Goal: Use online tool/utility: Utilize a website feature to perform a specific function

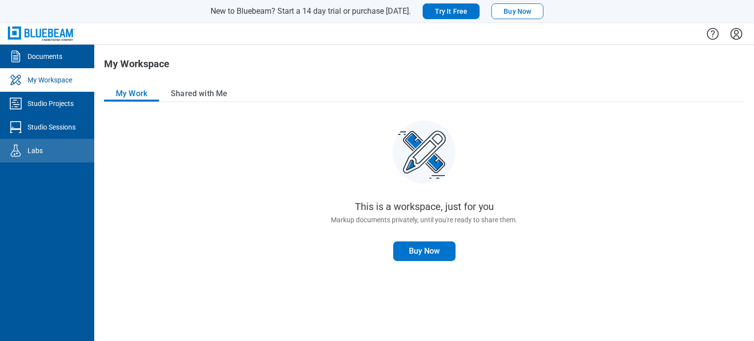
click at [56, 151] on link "Labs" at bounding box center [47, 151] width 94 height 24
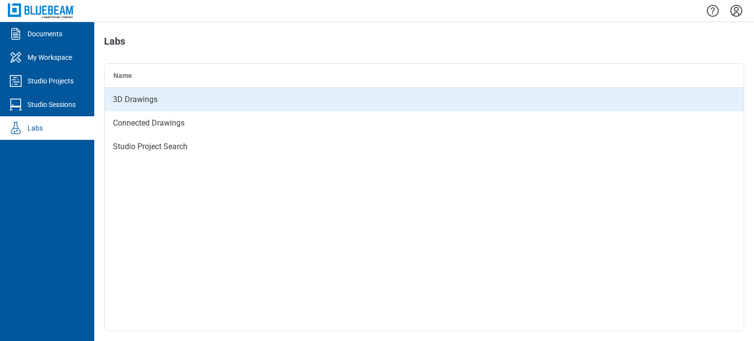
click at [134, 100] on div "3D Drawings" at bounding box center [424, 100] width 639 height 24
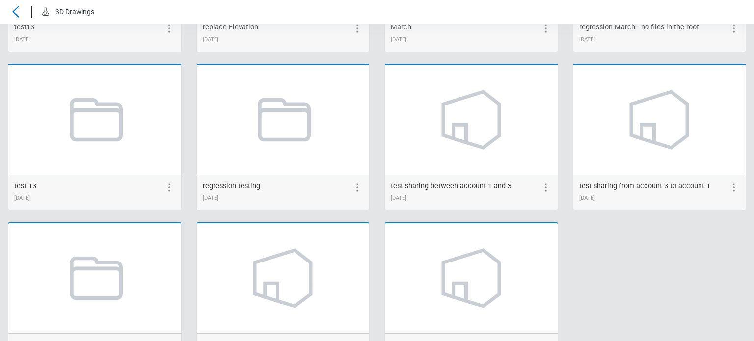
scroll to position [1331, 0]
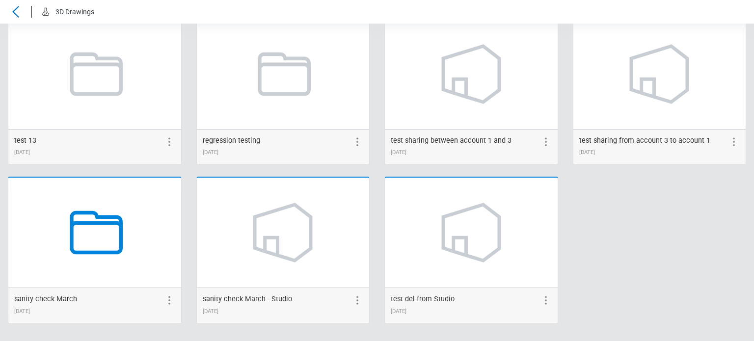
click at [89, 244] on icon at bounding box center [94, 232] width 75 height 75
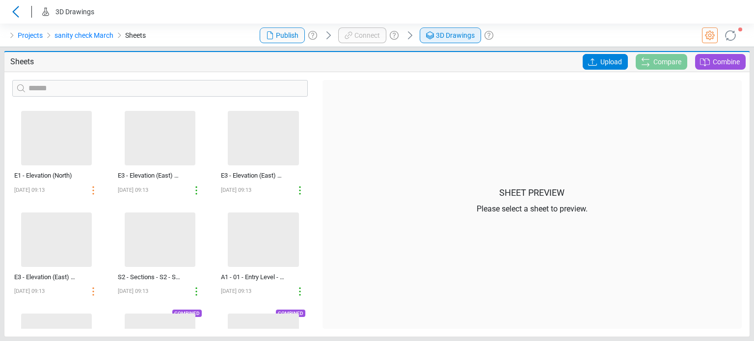
click at [444, 33] on span "3D Drawings" at bounding box center [455, 35] width 39 height 10
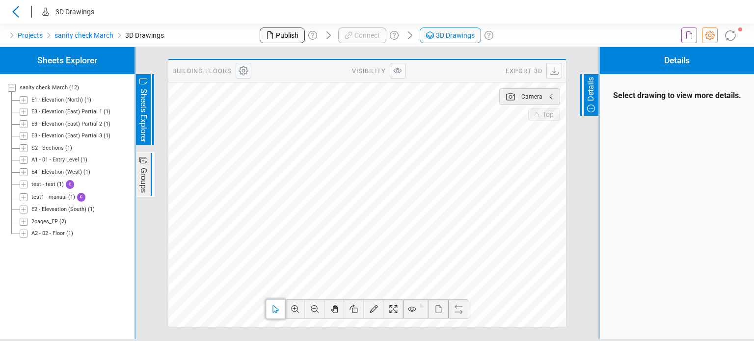
click at [22, 97] on icon at bounding box center [24, 100] width 8 height 8
click at [25, 125] on icon at bounding box center [24, 124] width 8 height 8
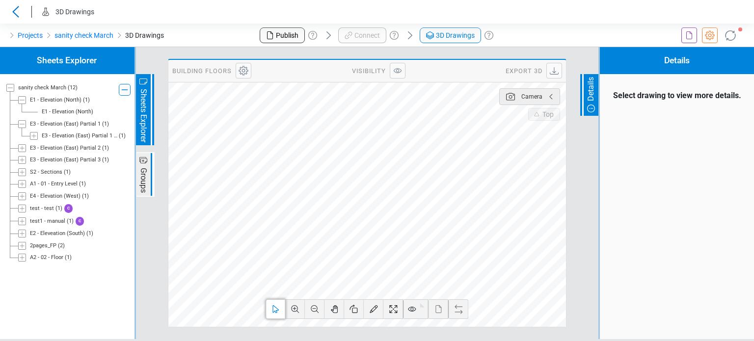
click at [37, 138] on icon at bounding box center [34, 136] width 8 height 8
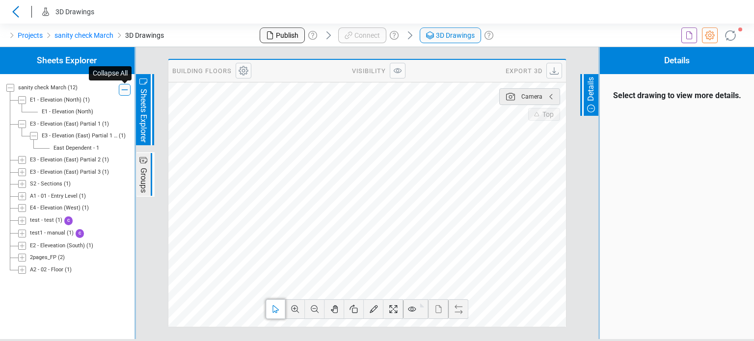
click at [125, 92] on icon at bounding box center [125, 90] width 12 height 12
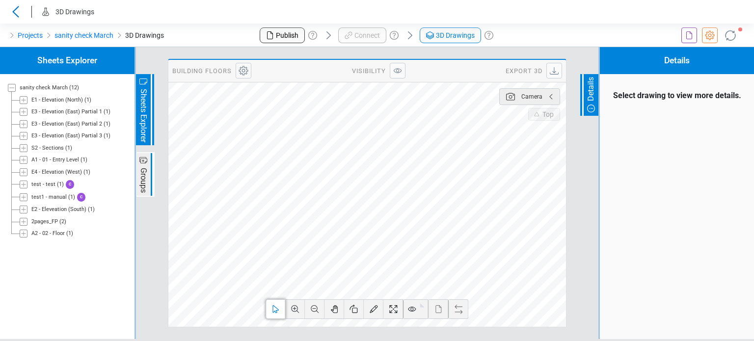
click at [24, 103] on icon at bounding box center [24, 100] width 8 height 8
click at [26, 164] on icon at bounding box center [24, 160] width 8 height 8
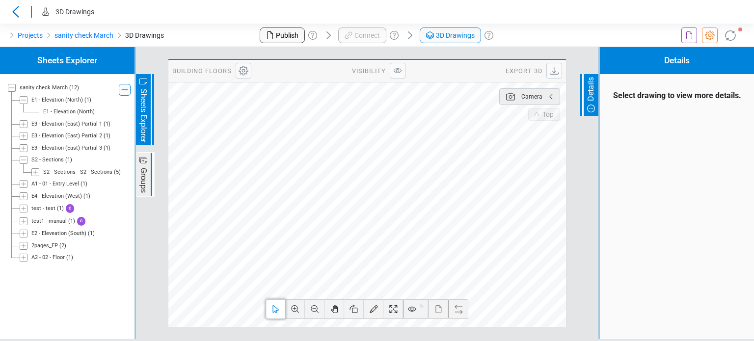
click at [37, 172] on icon at bounding box center [35, 172] width 5 height 5
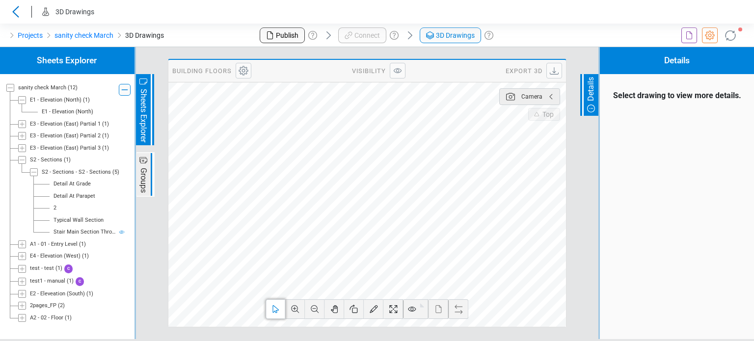
click at [69, 223] on div "Typical Wall Section" at bounding box center [79, 221] width 50 height 8
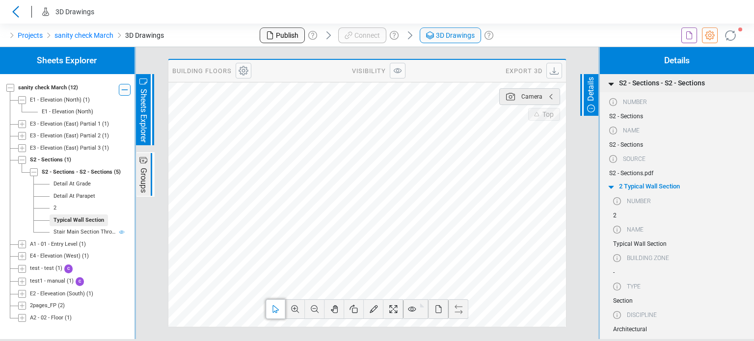
click at [23, 247] on icon at bounding box center [22, 245] width 8 height 8
click at [68, 256] on div "A1 - 01 - Entry Level - A1 - 01 - Entry Level" at bounding box center [80, 256] width 76 height 8
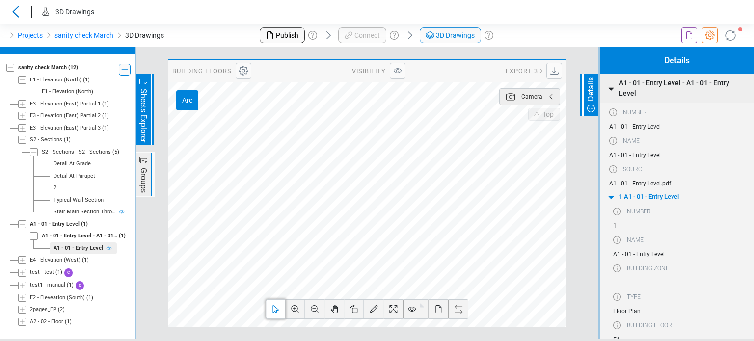
click at [20, 225] on icon at bounding box center [22, 224] width 8 height 8
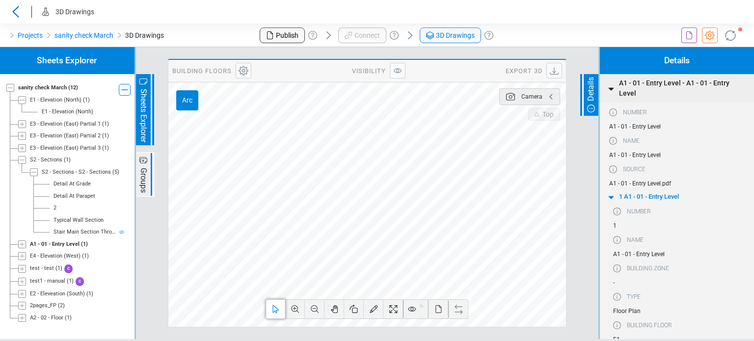
scroll to position [0, 0]
click at [26, 246] on icon at bounding box center [22, 245] width 8 height 8
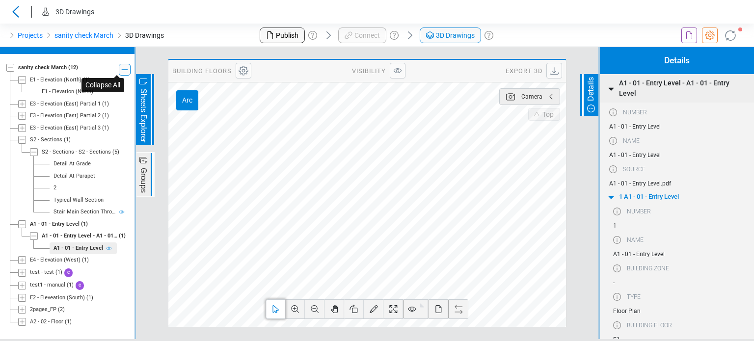
click at [119, 64] on icon at bounding box center [125, 70] width 12 height 12
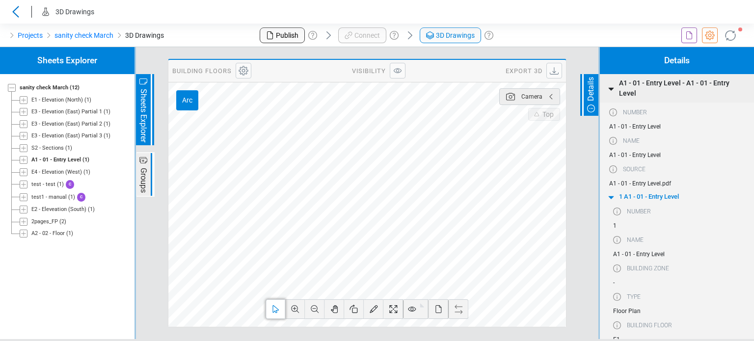
click at [13, 88] on icon at bounding box center [11, 88] width 4 height 0
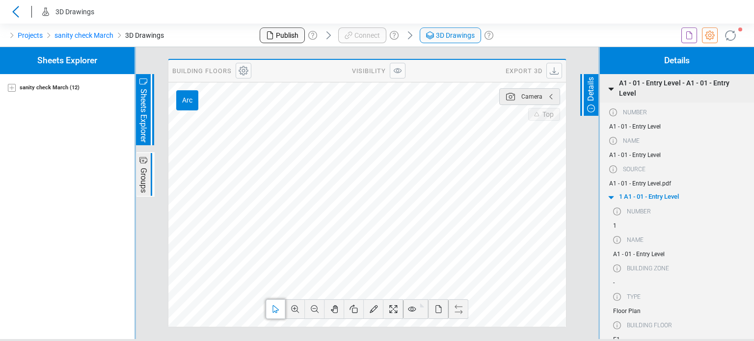
click at [13, 90] on icon at bounding box center [12, 88] width 8 height 8
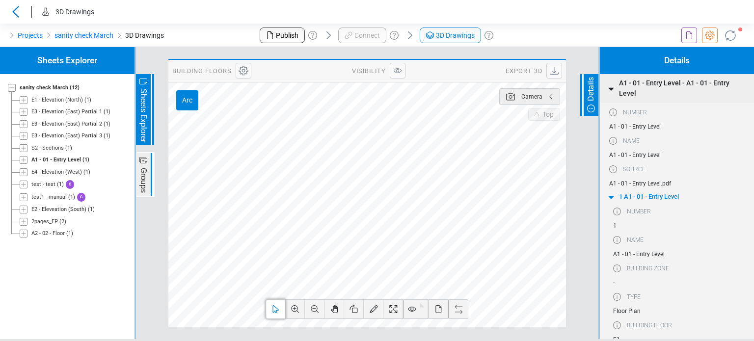
click at [23, 235] on icon at bounding box center [24, 234] width 8 height 8
click at [33, 246] on icon at bounding box center [35, 246] width 8 height 8
click at [65, 257] on div "02 Floor -" at bounding box center [66, 258] width 23 height 8
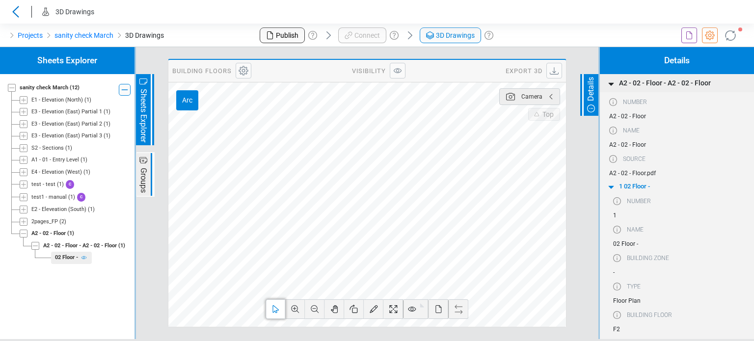
click at [23, 184] on icon at bounding box center [24, 185] width 8 height 8
click at [54, 199] on div "test - test" at bounding box center [55, 197] width 24 height 8
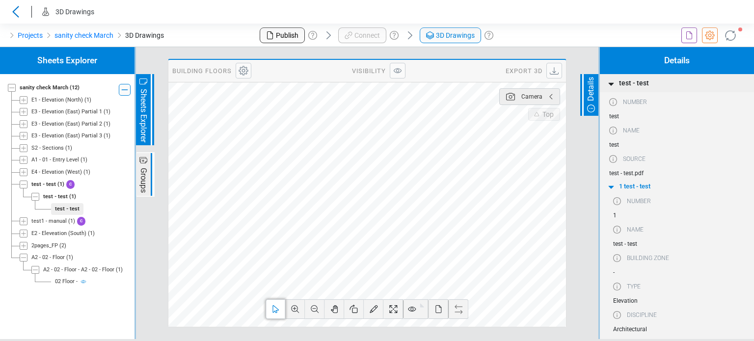
click at [67, 282] on div "02 Floor -" at bounding box center [66, 282] width 23 height 8
click at [65, 153] on span "S2 - Sections (1)" at bounding box center [53, 148] width 45 height 12
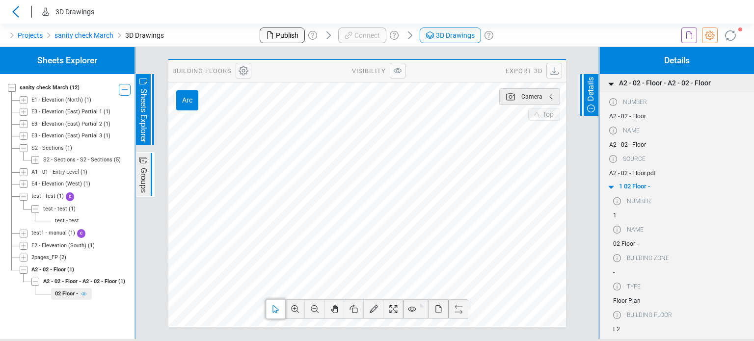
click at [56, 160] on div "S2 - Sections - S2 - Sections" at bounding box center [77, 160] width 69 height 8
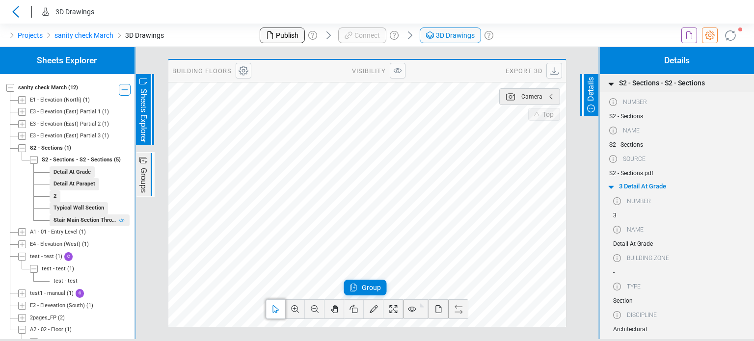
scroll to position [27, 0]
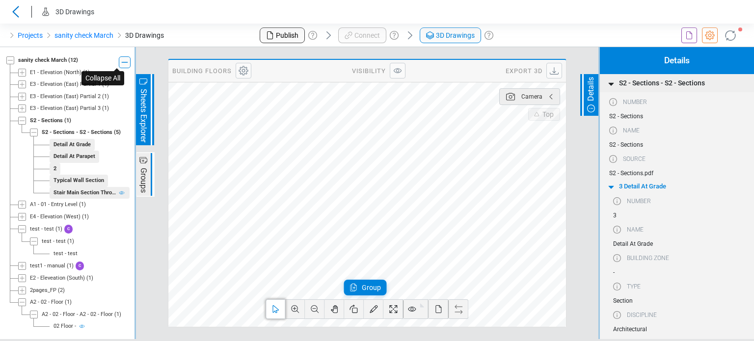
click at [119, 64] on icon at bounding box center [125, 62] width 12 height 12
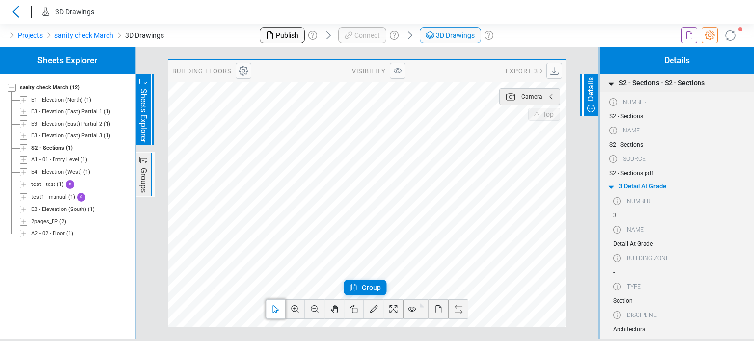
click at [185, 35] on div "Projects sanity check March 3D Drawings" at bounding box center [125, 36] width 251 height 24
click at [19, 14] on icon at bounding box center [16, 12] width 16 height 12
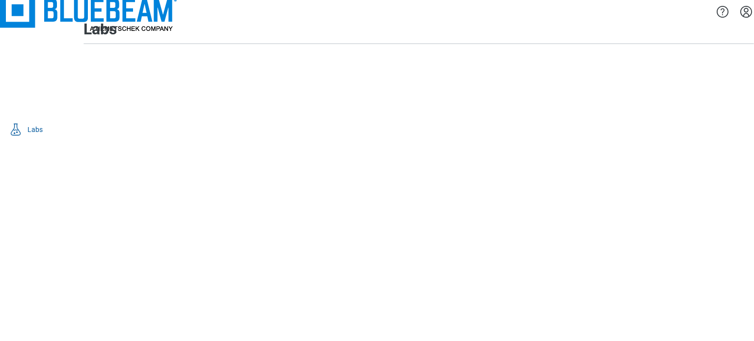
click at [131, 115] on div "Connected Drawings" at bounding box center [403, 103] width 639 height 24
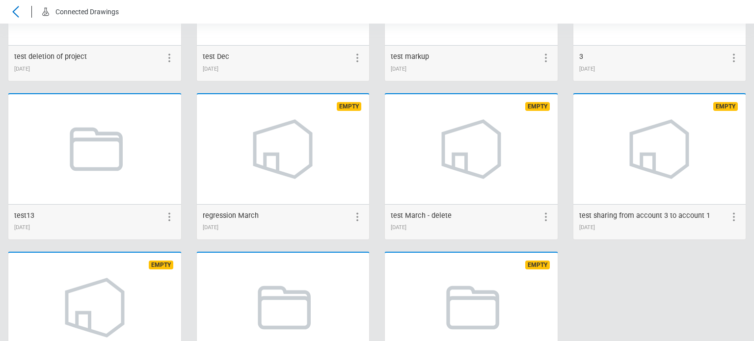
scroll to position [538, 0]
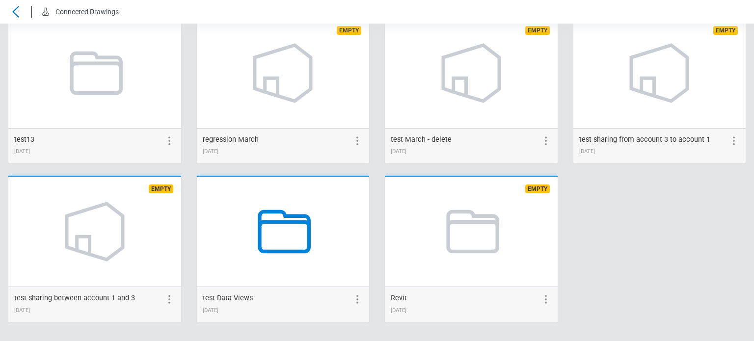
click at [275, 243] on icon at bounding box center [282, 231] width 75 height 75
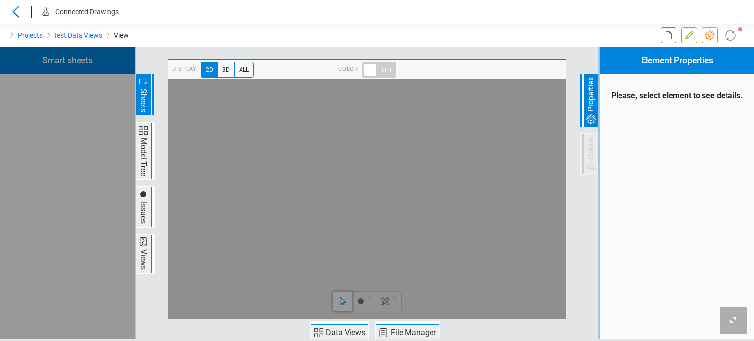
click at [338, 330] on span "Data Views" at bounding box center [346, 333] width 42 height 12
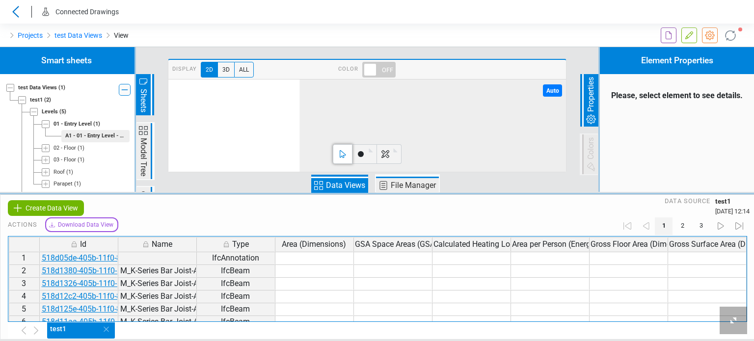
click at [317, 183] on icon at bounding box center [319, 186] width 12 height 12
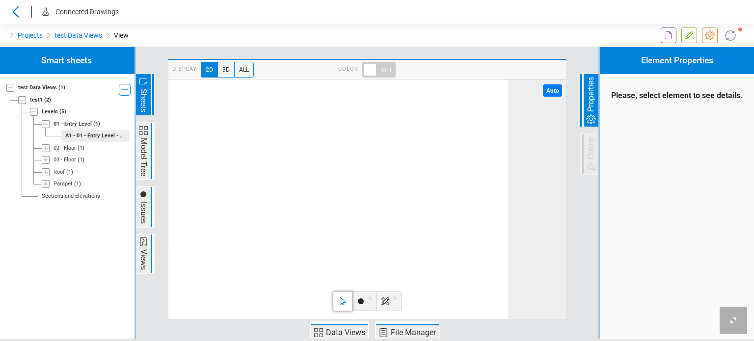
click at [145, 260] on span "Views" at bounding box center [143, 260] width 12 height 24
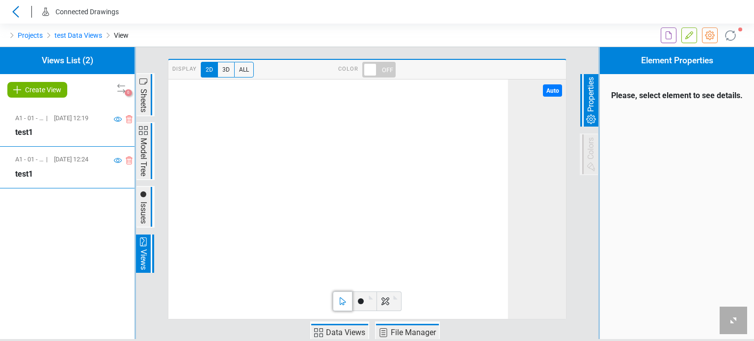
click at [30, 93] on span "Create View" at bounding box center [43, 90] width 36 height 12
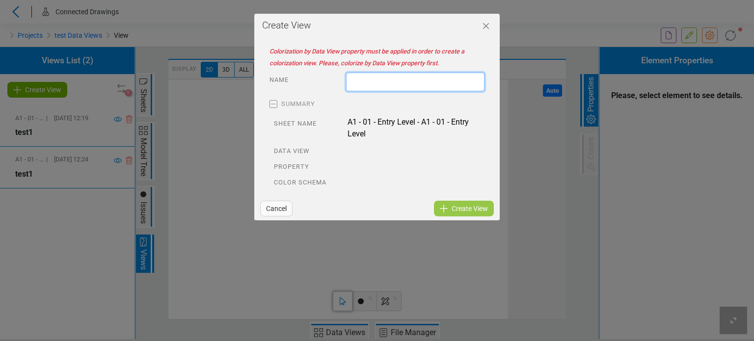
click at [381, 80] on input "text" at bounding box center [415, 82] width 138 height 19
drag, startPoint x: 385, startPoint y: 77, endPoint x: 324, endPoint y: 81, distance: 61.0
click at [325, 81] on div "Name *****" at bounding box center [377, 82] width 230 height 19
type input "*****"
click at [444, 212] on div "Cancel Create View" at bounding box center [376, 208] width 245 height 26
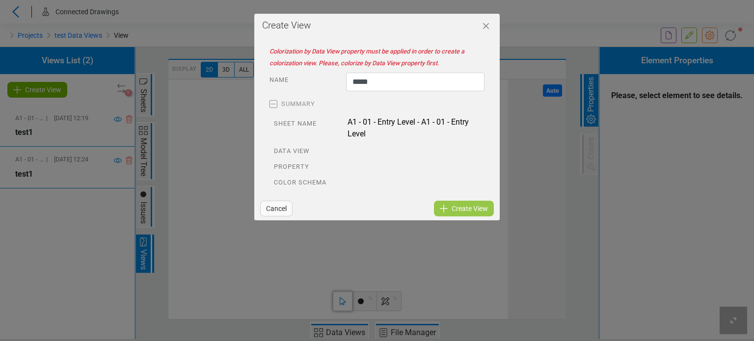
click at [306, 53] on span "Colorization by Data View property must be applied in order to create a coloriz…" at bounding box center [367, 57] width 195 height 19
click at [484, 25] on icon "Close" at bounding box center [486, 26] width 12 height 12
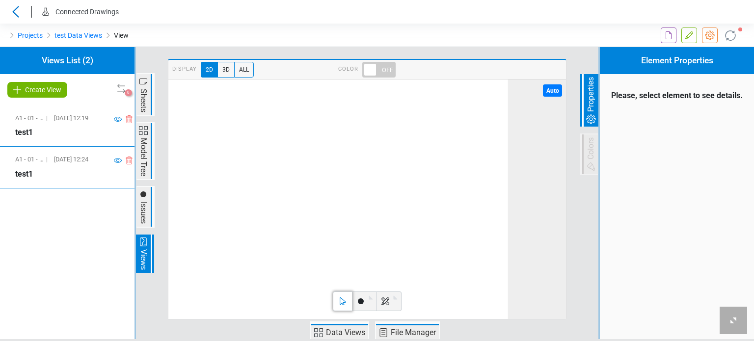
click at [47, 282] on div "A1 - 01 - Entry Level - A1 - 01 - Entry Level | [DATE] 12:19 test1 A1 - 01 - En…" at bounding box center [67, 224] width 135 height 236
click at [383, 68] on span at bounding box center [378, 70] width 33 height 16
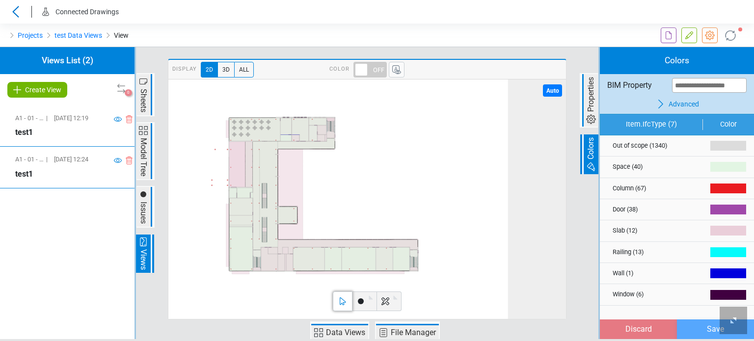
click at [36, 87] on span "Create View" at bounding box center [43, 90] width 36 height 12
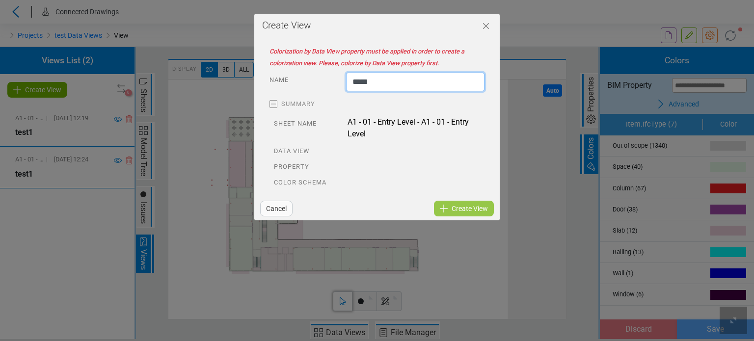
click at [398, 83] on input "*****" at bounding box center [415, 82] width 138 height 19
click at [475, 209] on div "Cancel Create View" at bounding box center [376, 208] width 245 height 26
click at [478, 25] on button "Close" at bounding box center [485, 25] width 27 height 28
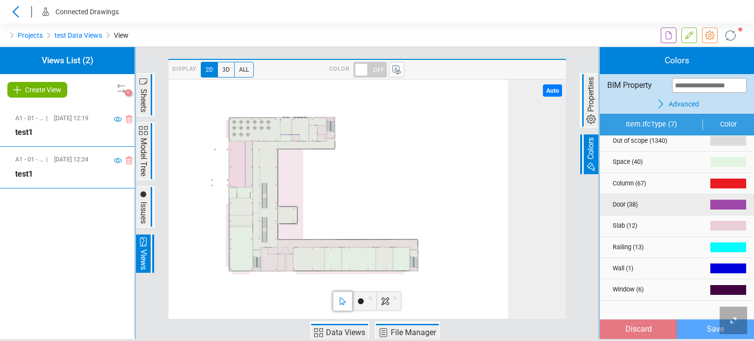
scroll to position [6, 0]
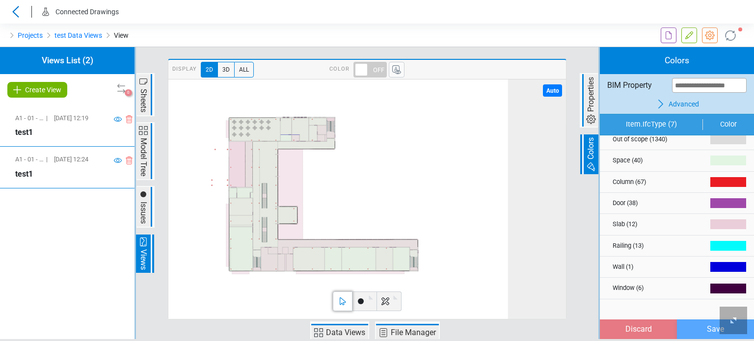
click at [666, 315] on div "Item.IfcType (7) Color Out of scope (1340) ******* Space (40) ******* Column (6…" at bounding box center [677, 226] width 154 height 225
click at [689, 102] on span "Advanced" at bounding box center [684, 104] width 30 height 10
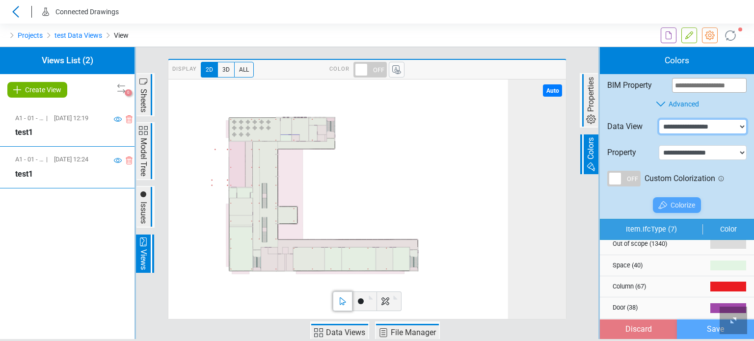
click at [675, 127] on select "**********" at bounding box center [703, 126] width 88 height 15
select select "**********"
click at [659, 119] on select "**********" at bounding box center [703, 126] width 88 height 15
select select "**********"
click at [672, 153] on select "**********" at bounding box center [703, 152] width 88 height 15
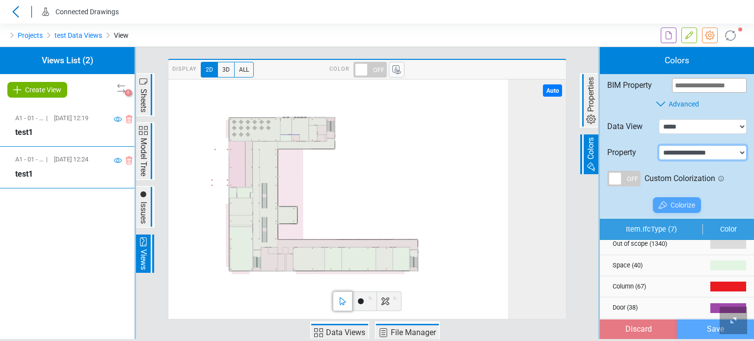
click at [659, 145] on select "**********" at bounding box center [703, 152] width 88 height 15
select select "*"
click at [668, 208] on icon at bounding box center [663, 205] width 12 height 12
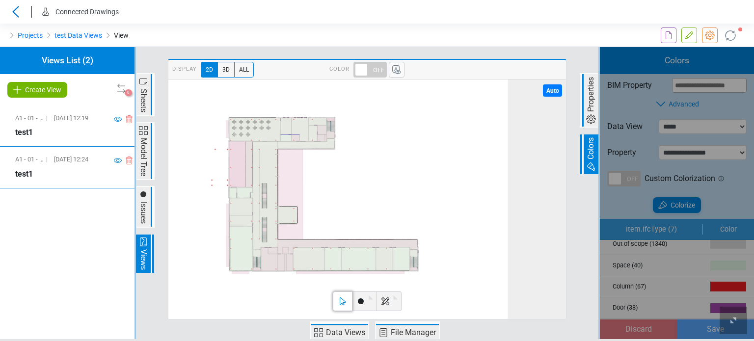
type input "****"
type input "*******"
type input "**"
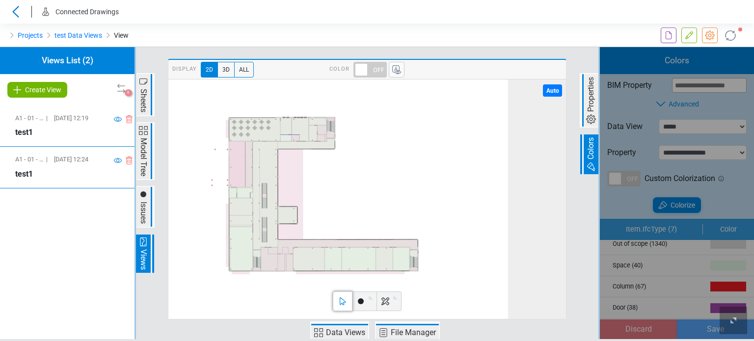
click at [47, 95] on span "Create View" at bounding box center [43, 90] width 36 height 12
type input "*******"
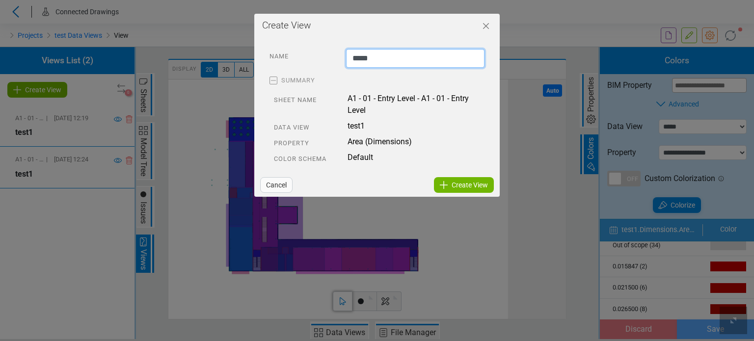
click at [384, 60] on input "*****" at bounding box center [415, 58] width 138 height 19
click at [452, 183] on span "Create View" at bounding box center [470, 185] width 36 height 12
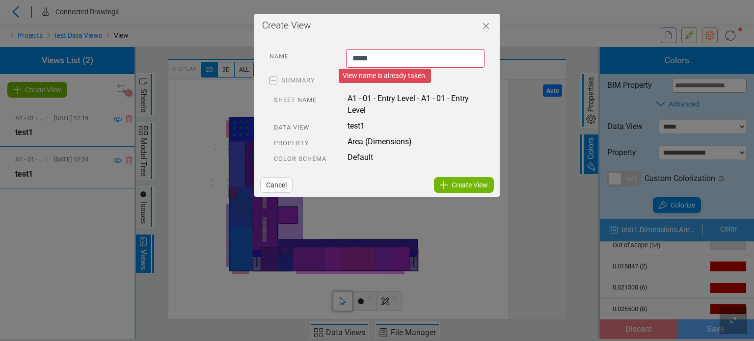
click at [273, 189] on span "Cancel" at bounding box center [276, 185] width 21 height 12
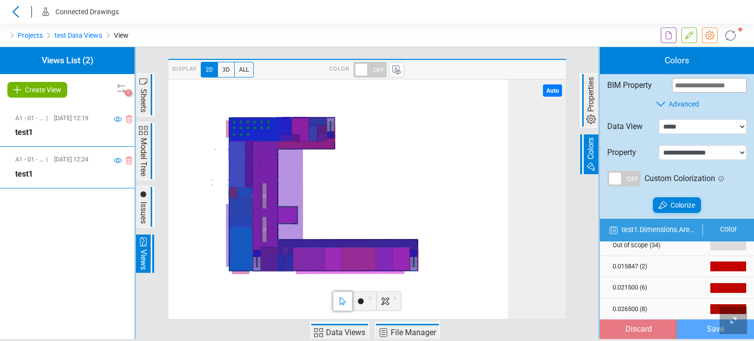
click at [226, 68] on span "3D" at bounding box center [225, 70] width 17 height 16
select select
select select "**"
type input "*"
type input "*******"
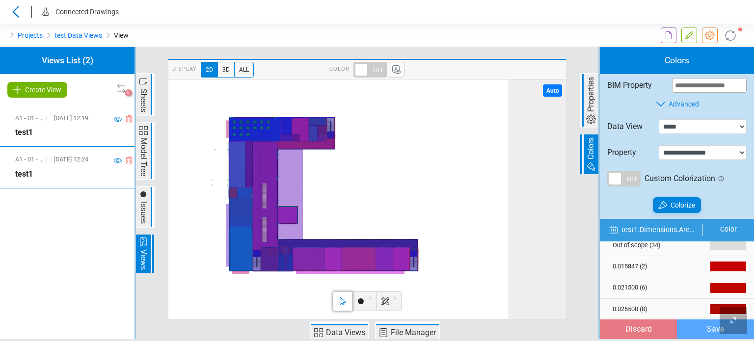
type input "*"
type input "*******"
type input "*"
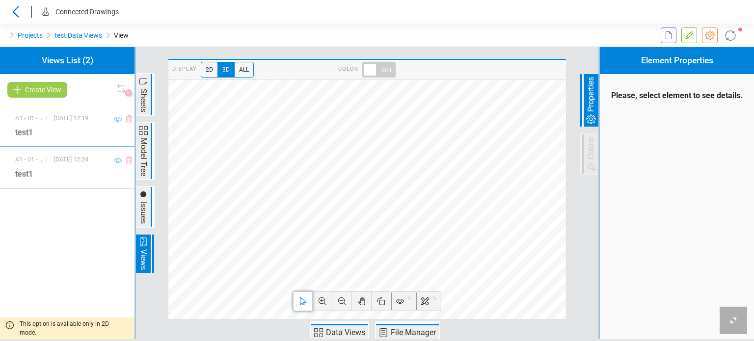
click at [235, 65] on span "All" at bounding box center [244, 70] width 20 height 16
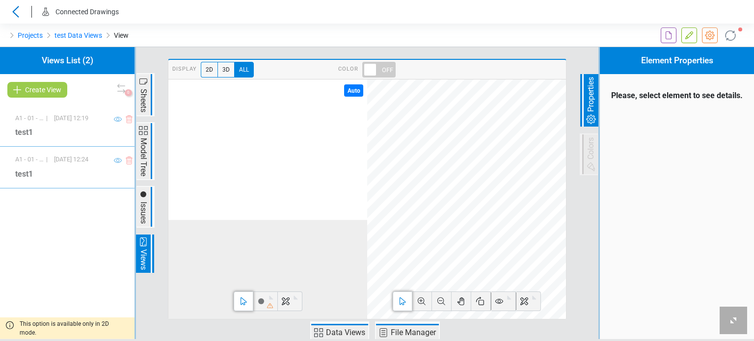
click at [385, 70] on span at bounding box center [378, 70] width 33 height 16
click at [206, 67] on span "2D" at bounding box center [209, 70] width 17 height 16
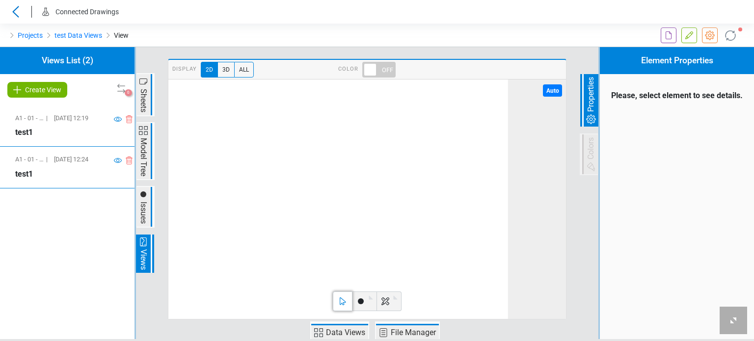
click at [389, 67] on span at bounding box center [378, 70] width 33 height 16
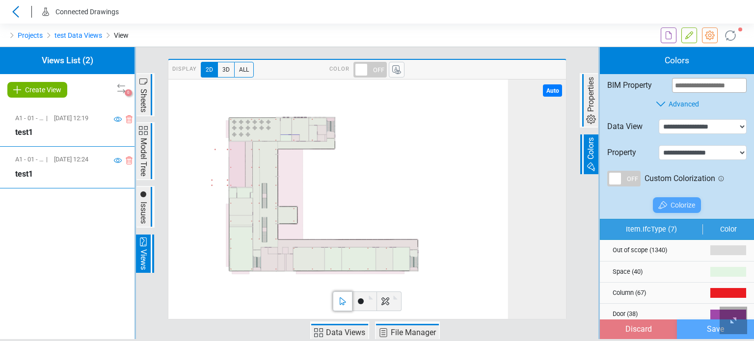
click at [79, 242] on div "A1 - 01 - Entry Level - A1 - 01 - Entry Level | [DATE] 12:19 test1 A1 - 01 - En…" at bounding box center [67, 224] width 135 height 236
click at [226, 71] on span "3D" at bounding box center [225, 70] width 17 height 16
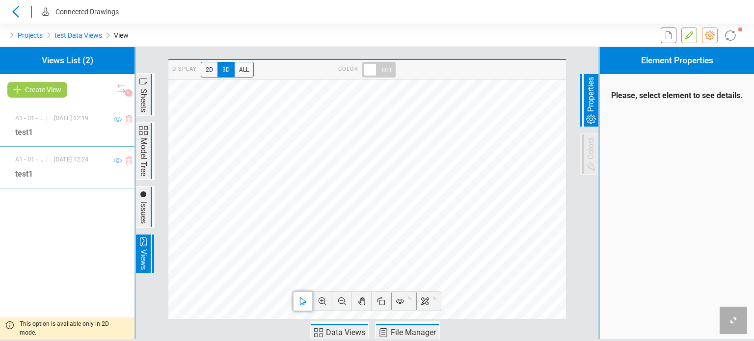
click at [378, 70] on span at bounding box center [378, 70] width 33 height 16
click at [383, 68] on span at bounding box center [378, 70] width 33 height 16
click at [245, 70] on span "All" at bounding box center [244, 70] width 20 height 16
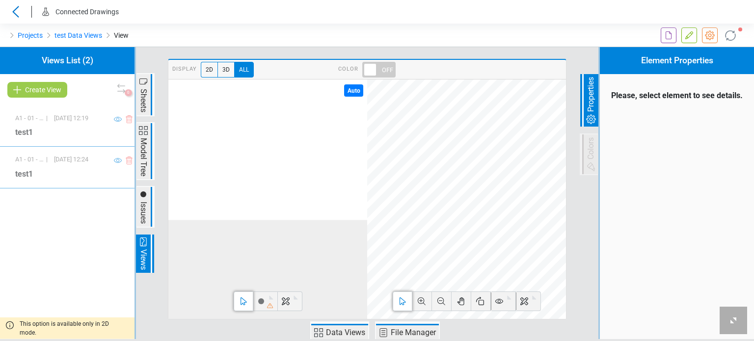
click at [385, 67] on span at bounding box center [378, 70] width 33 height 16
click at [208, 68] on span "2D" at bounding box center [209, 70] width 17 height 16
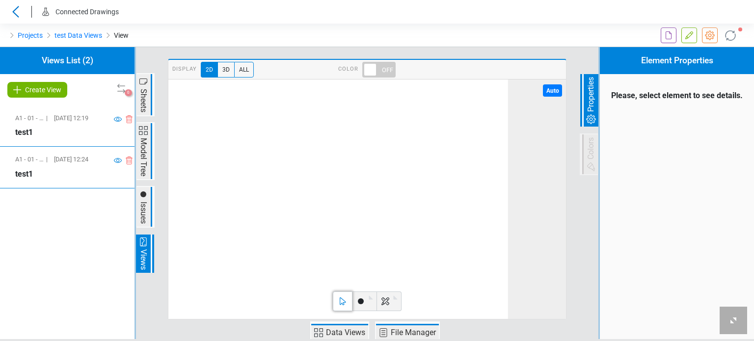
click at [442, 27] on div at bounding box center [440, 36] width 126 height 24
